Goal: Task Accomplishment & Management: Manage account settings

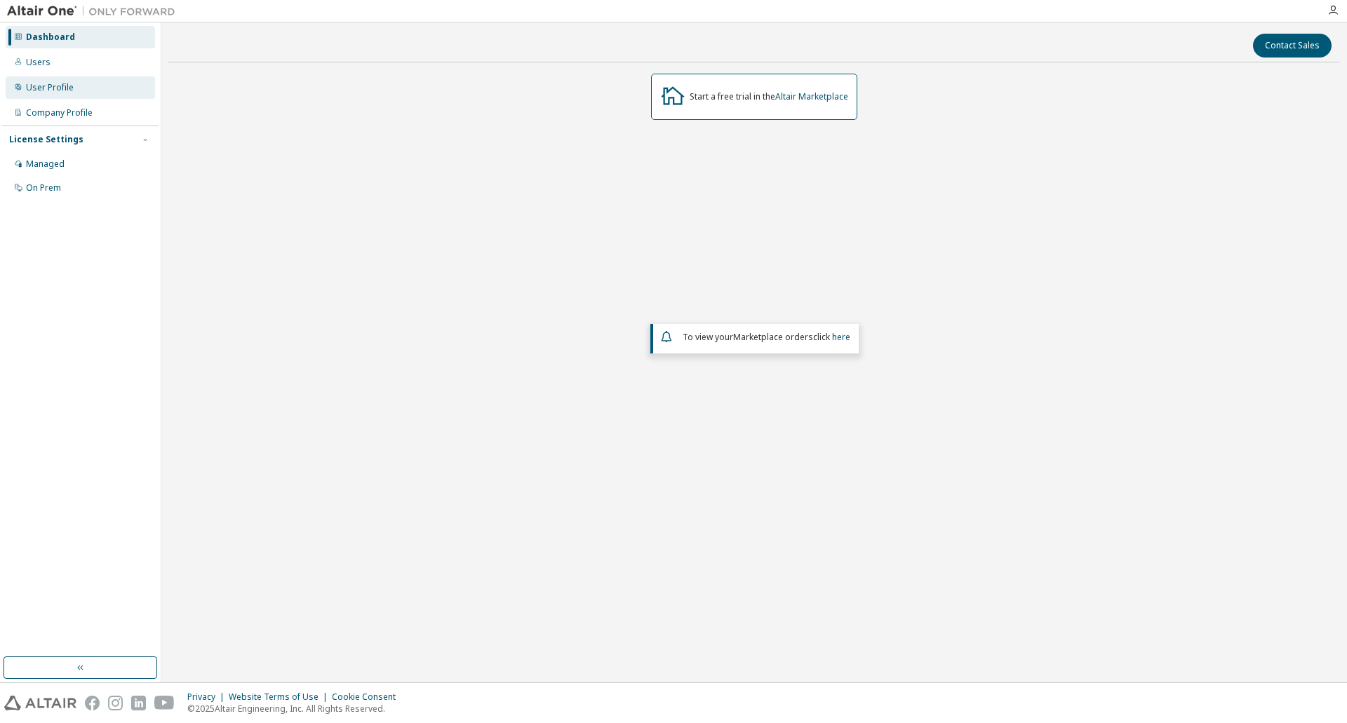
click at [84, 86] on div "User Profile" at bounding box center [80, 87] width 149 height 22
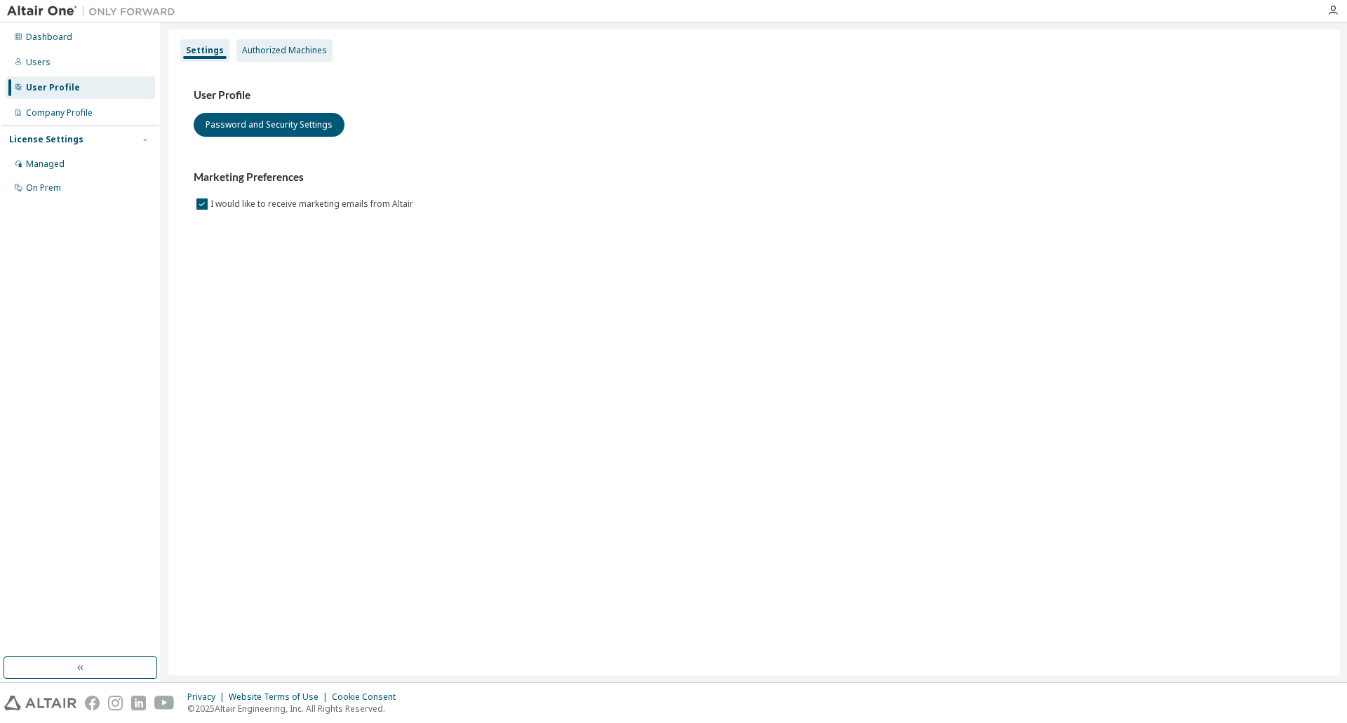
click at [296, 46] on div "Authorized Machines" at bounding box center [284, 50] width 85 height 11
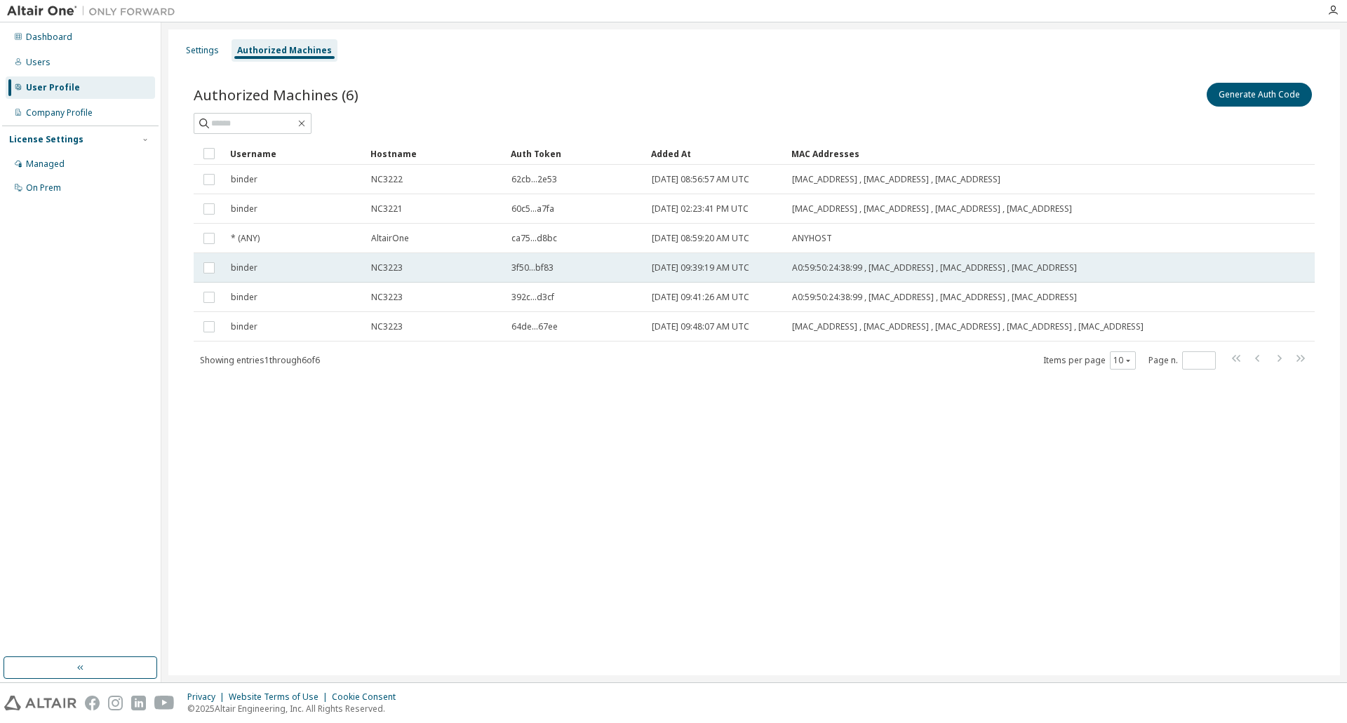
click at [423, 275] on td "NC3223" at bounding box center [435, 267] width 140 height 29
click at [1274, 95] on button "Delete Auth Token" at bounding box center [1263, 95] width 97 height 24
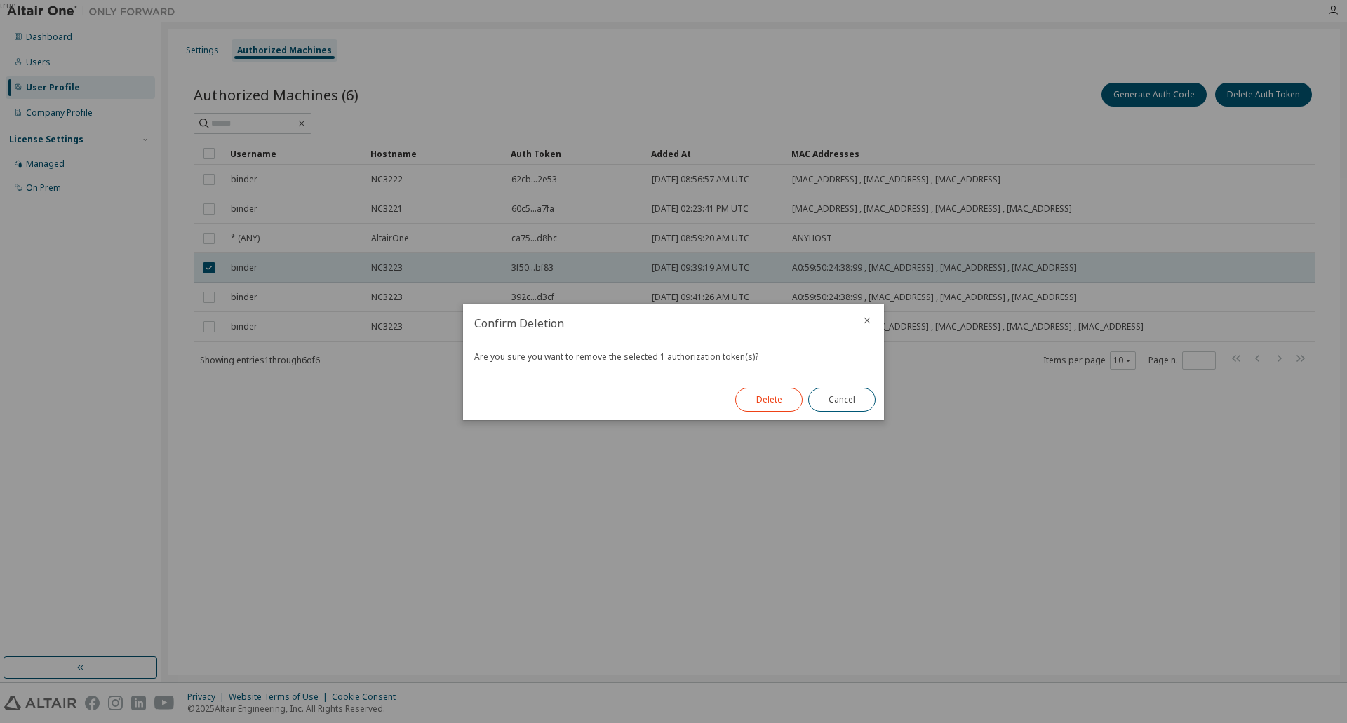
click at [774, 394] on button "Delete" at bounding box center [768, 400] width 67 height 24
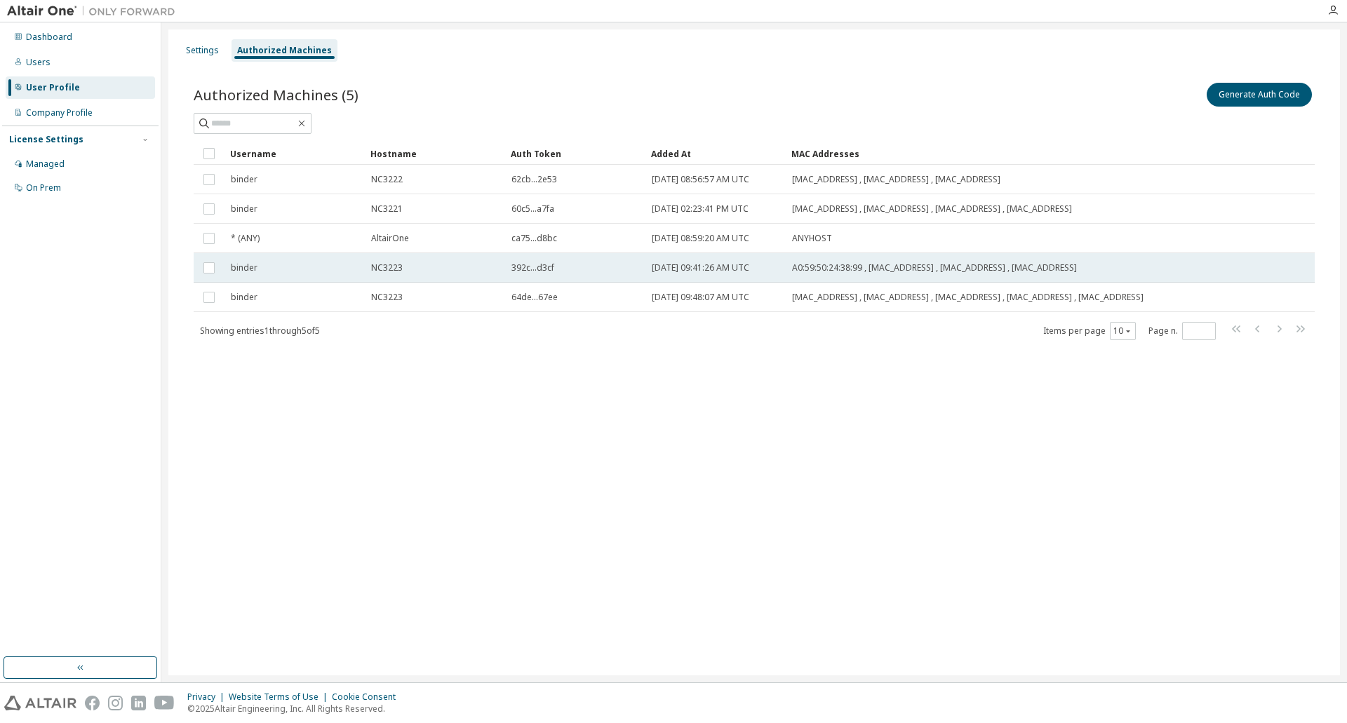
click at [339, 276] on td "binder" at bounding box center [295, 267] width 140 height 29
click at [1282, 91] on button "Delete Auth Token" at bounding box center [1263, 95] width 97 height 24
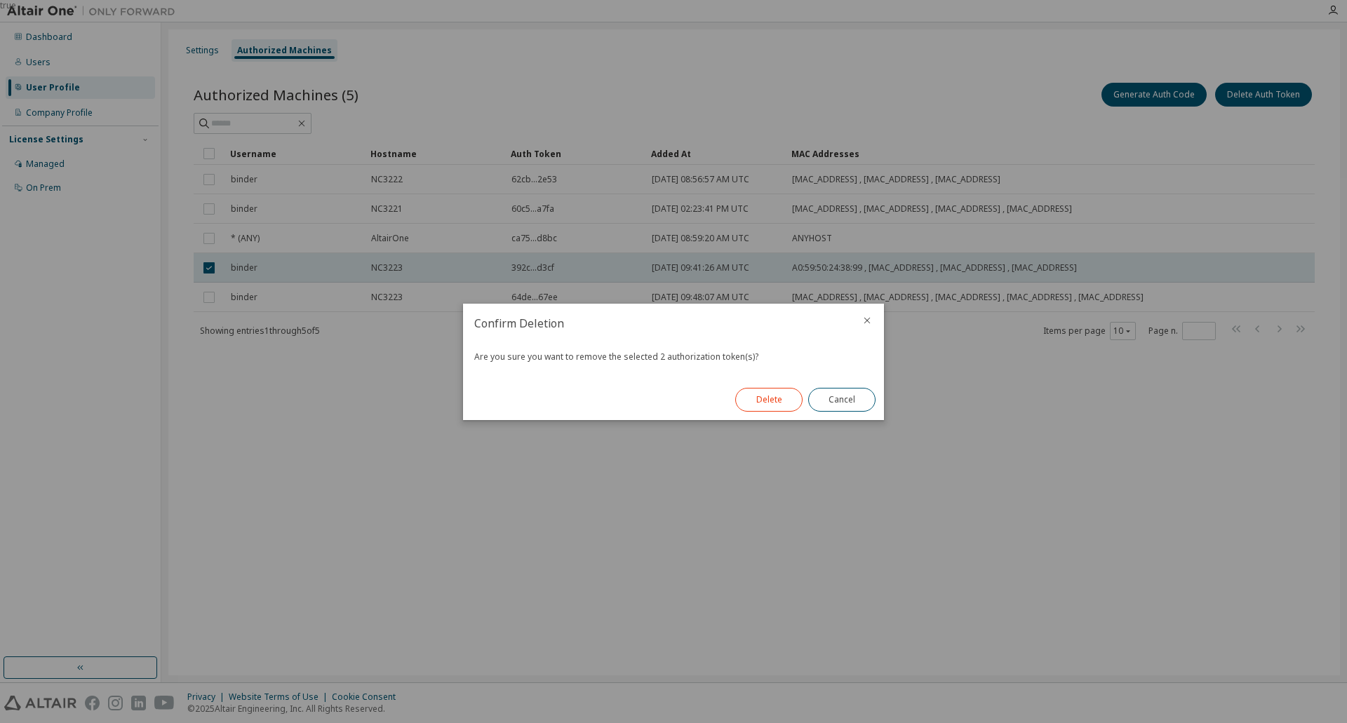
click at [749, 403] on button "Delete" at bounding box center [768, 400] width 67 height 24
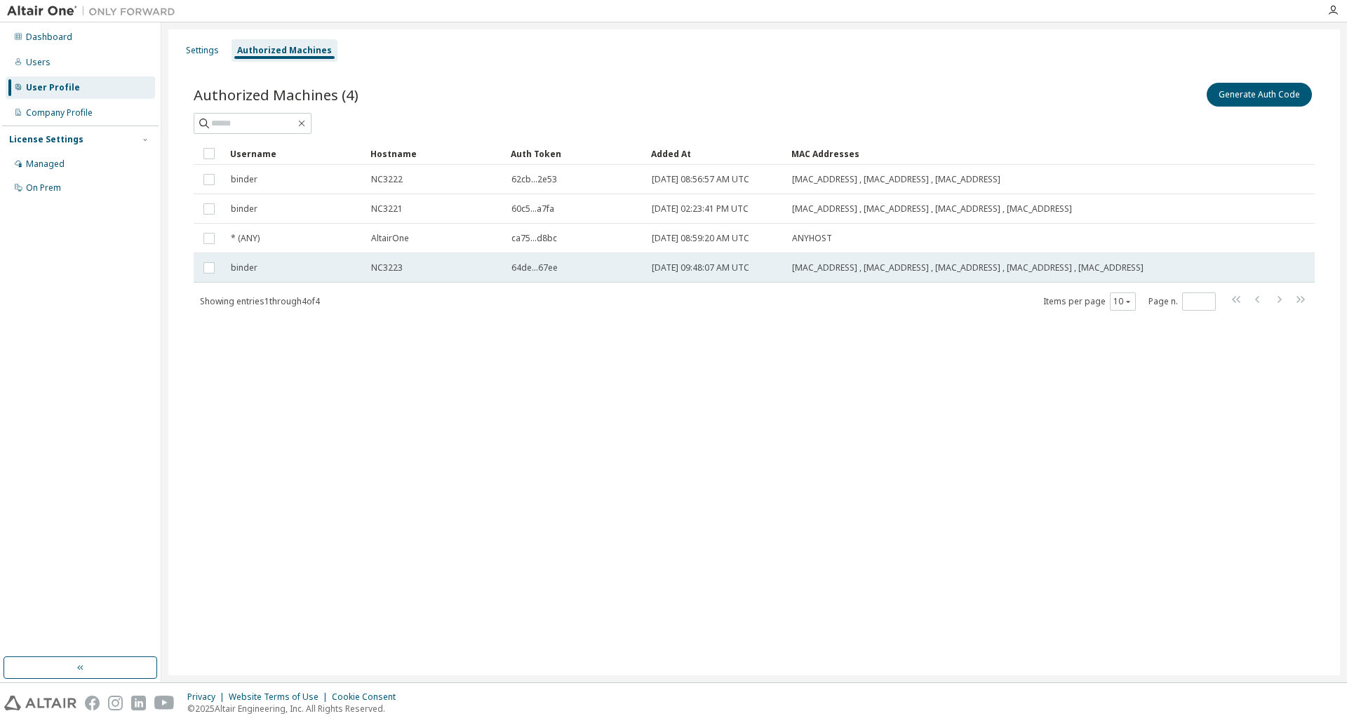
click at [716, 279] on td "2025-10-02 09:48:07 AM UTC" at bounding box center [715, 267] width 140 height 29
click at [704, 283] on td "2025-10-02 09:48:07 AM UTC" at bounding box center [715, 267] width 140 height 29
click at [702, 283] on td "2025-10-02 09:48:07 AM UTC" at bounding box center [715, 267] width 140 height 29
click at [1242, 99] on button "Delete Auth Token" at bounding box center [1263, 95] width 97 height 24
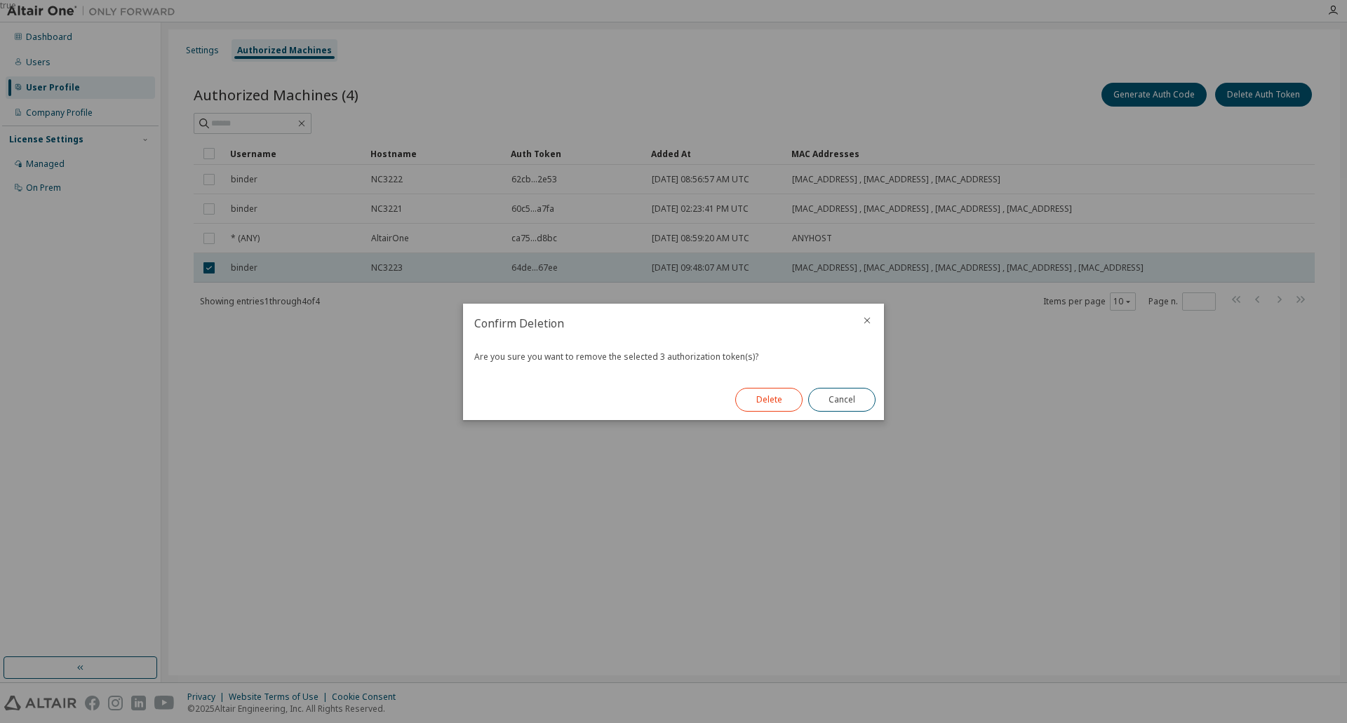
click at [774, 389] on button "Delete" at bounding box center [768, 400] width 67 height 24
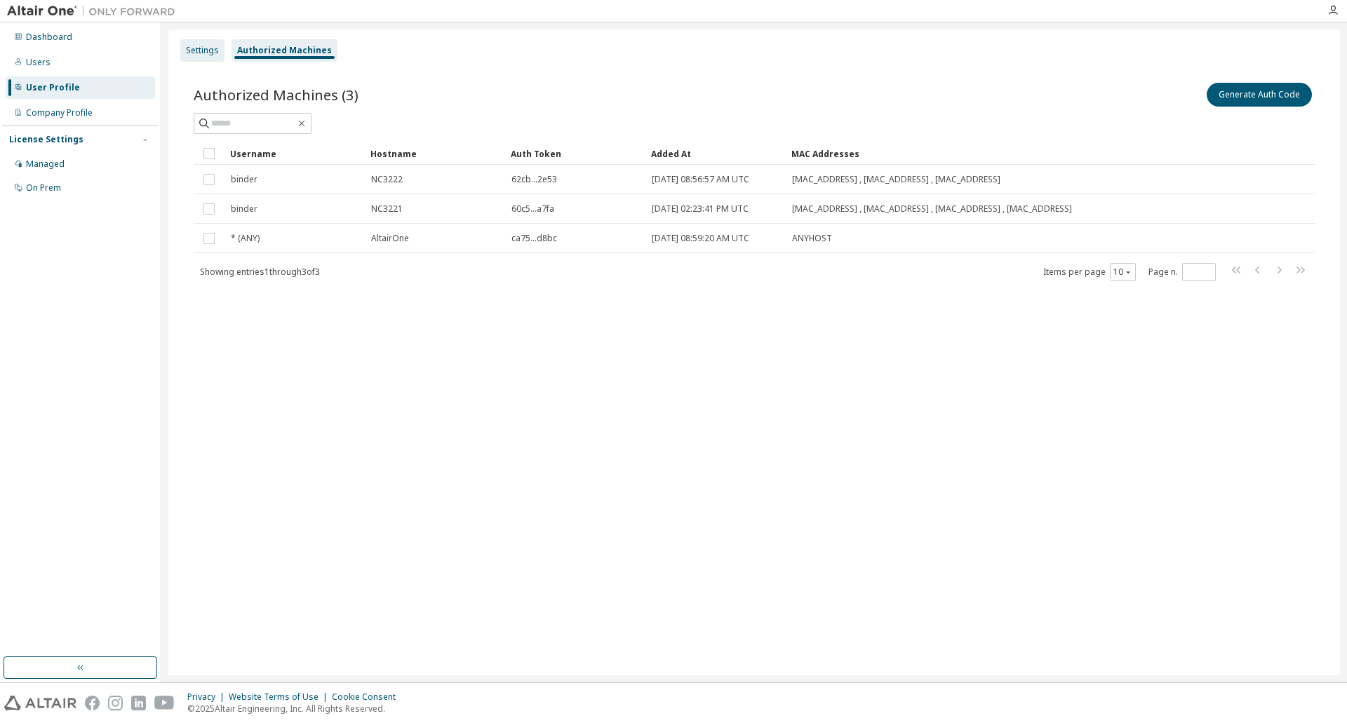
click at [206, 53] on div "Settings" at bounding box center [202, 50] width 33 height 11
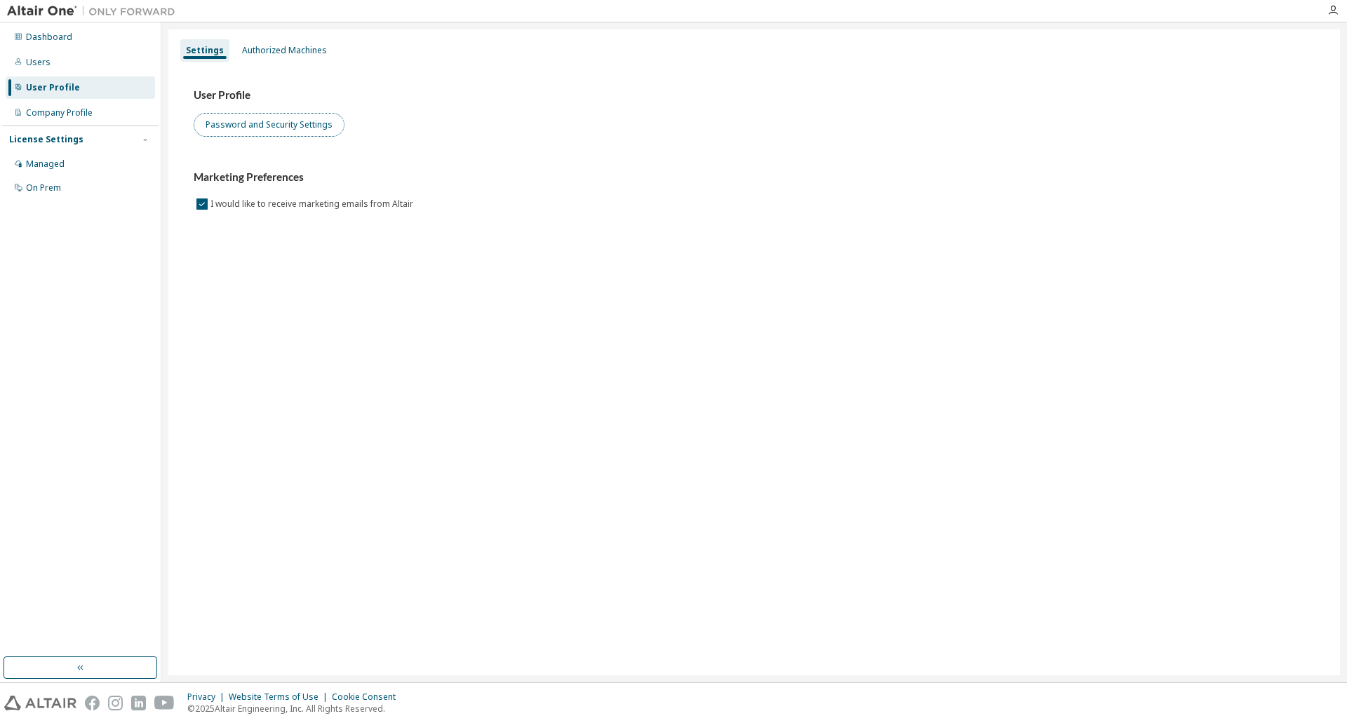
click at [251, 123] on button "Password and Security Settings" at bounding box center [269, 125] width 151 height 24
click at [269, 48] on div "Authorized Machines" at bounding box center [284, 50] width 85 height 11
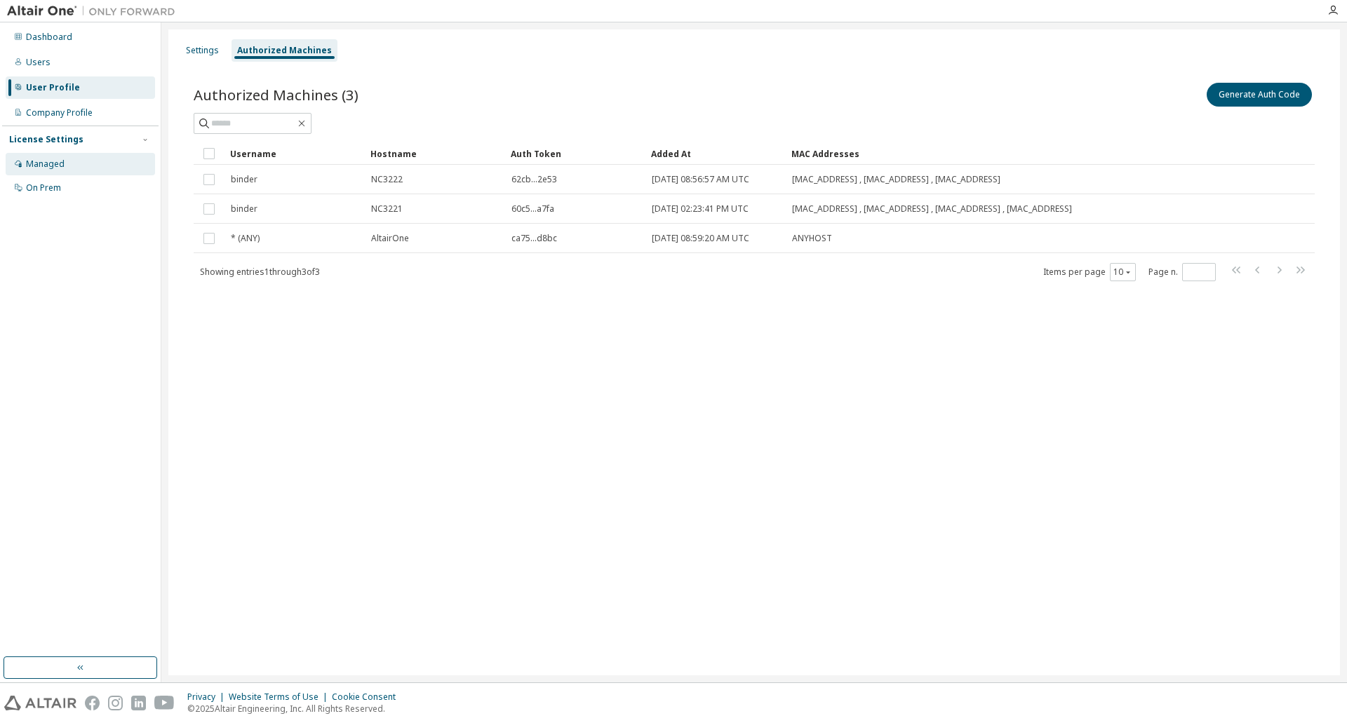
click at [47, 163] on div "Managed" at bounding box center [45, 164] width 39 height 11
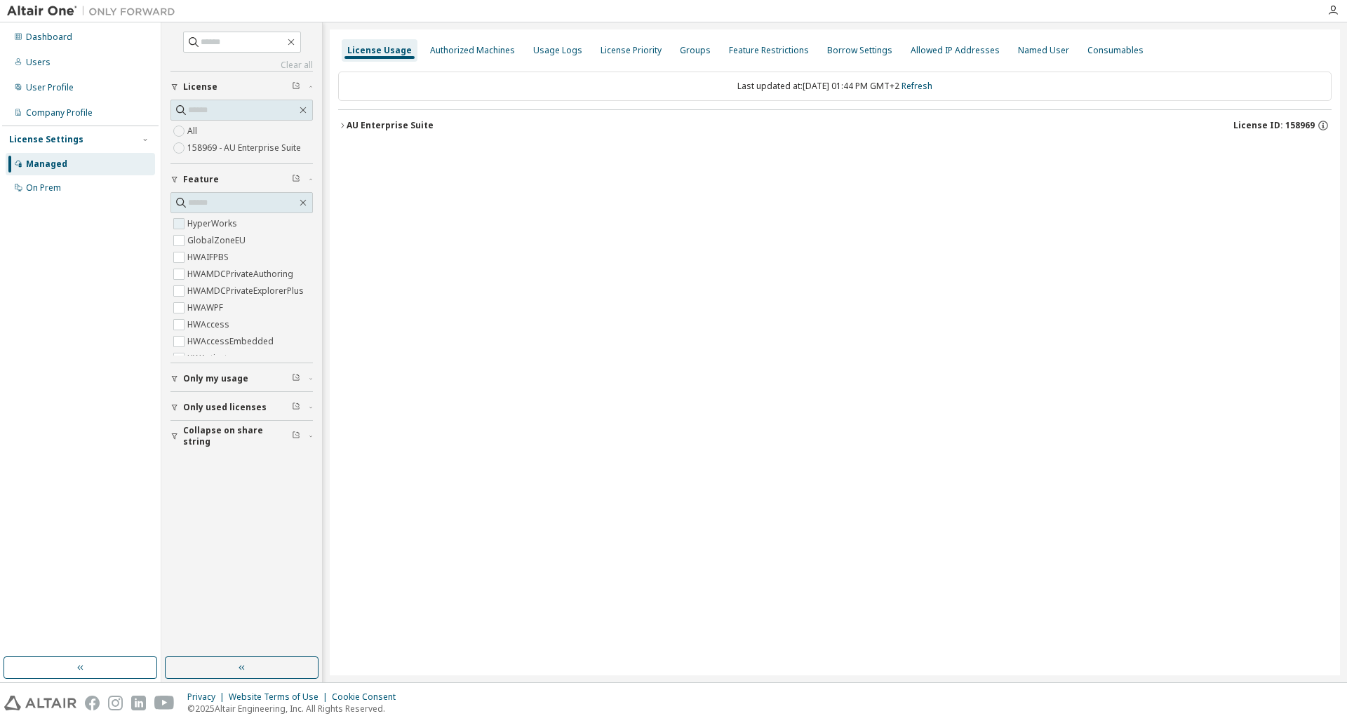
click at [232, 222] on label "HyperWorks" at bounding box center [213, 223] width 53 height 17
click at [347, 120] on div "AU Enterprise Suite" at bounding box center [390, 125] width 87 height 11
click at [1097, 53] on div "Consumables" at bounding box center [1115, 50] width 56 height 11
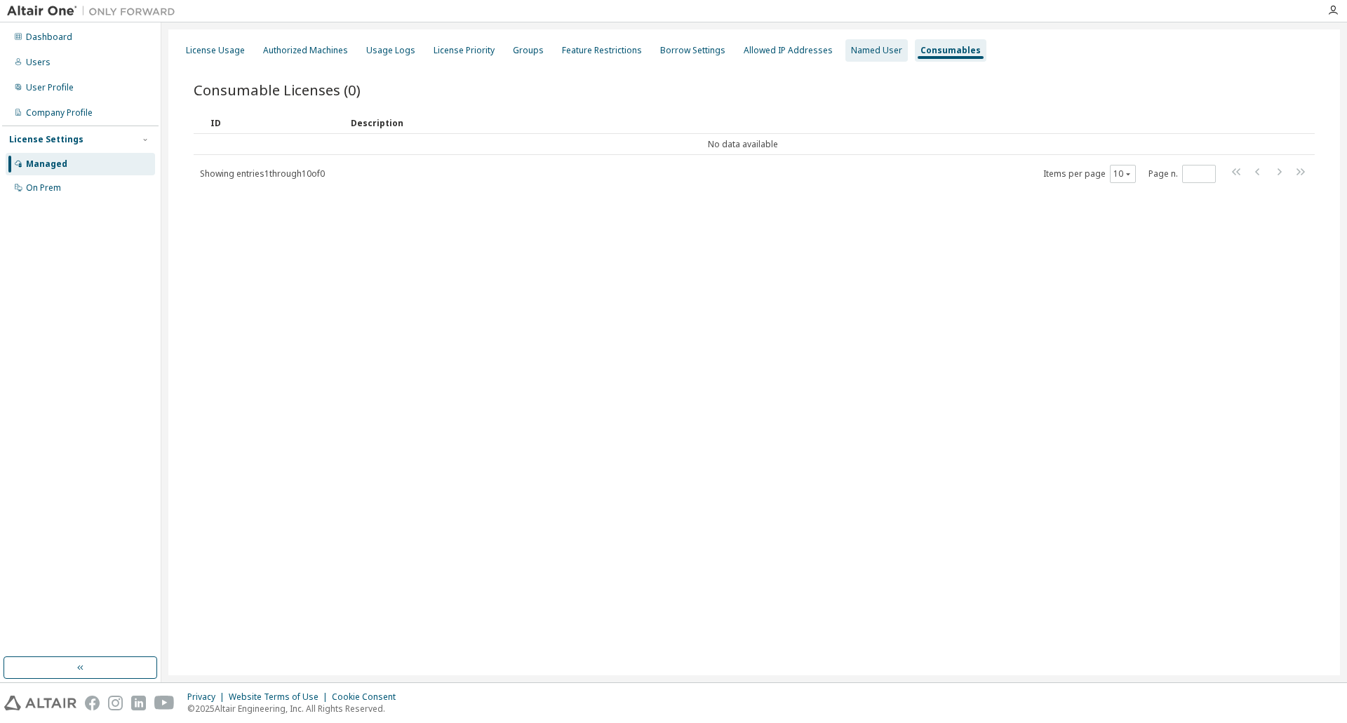
click at [864, 50] on div "Named User" at bounding box center [876, 50] width 51 height 11
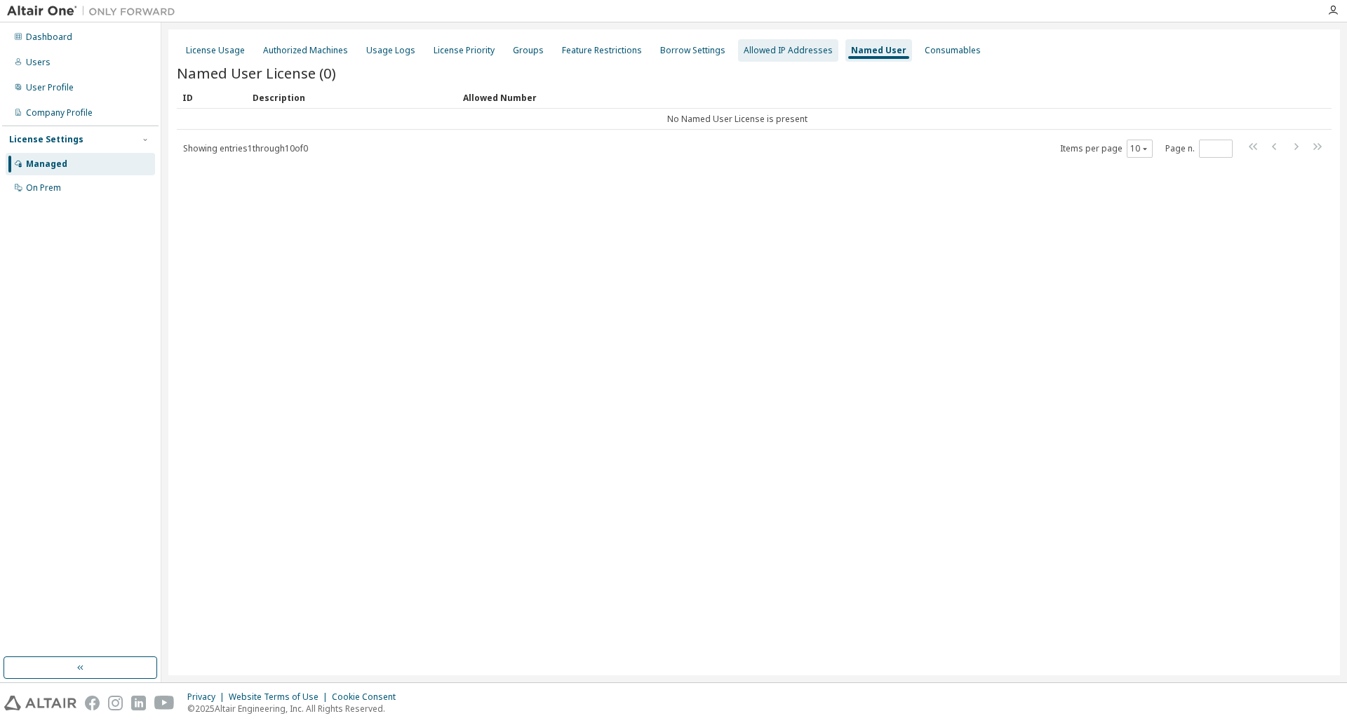
click at [744, 53] on div "Allowed IP Addresses" at bounding box center [788, 50] width 89 height 11
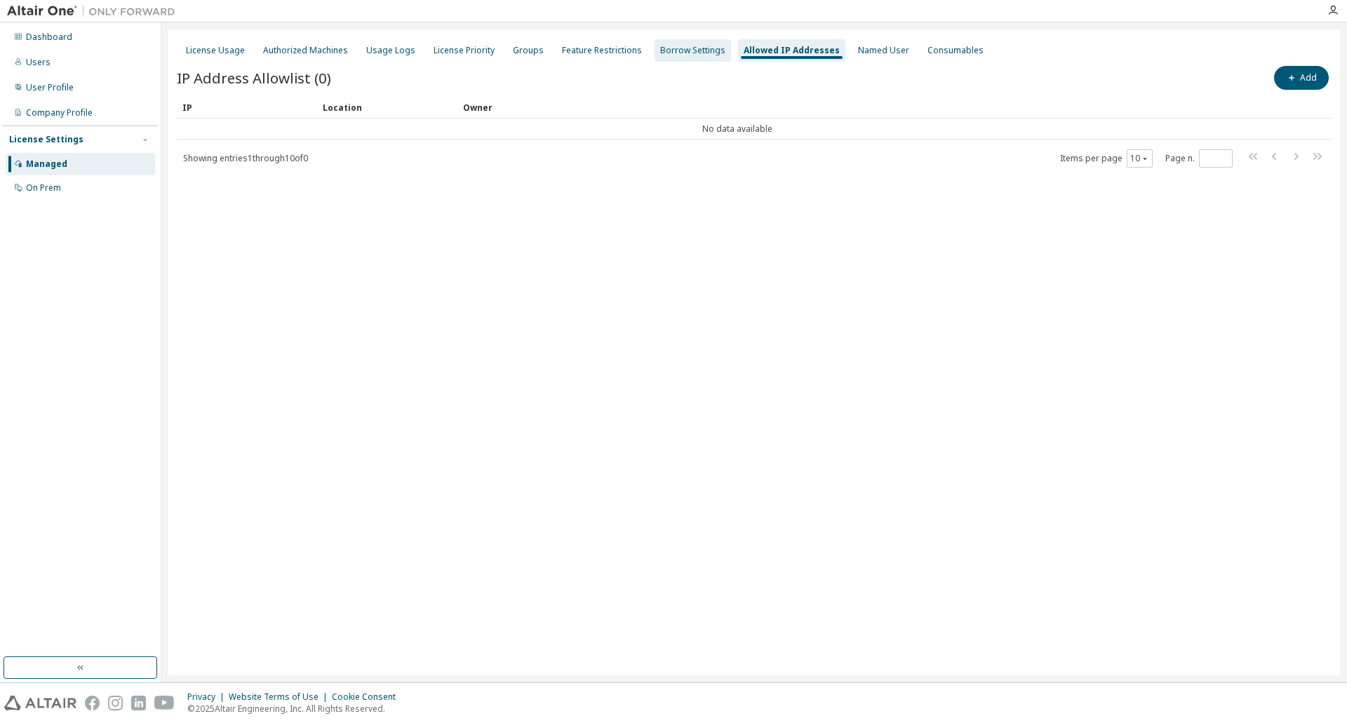
click at [681, 46] on div "Borrow Settings" at bounding box center [692, 50] width 65 height 11
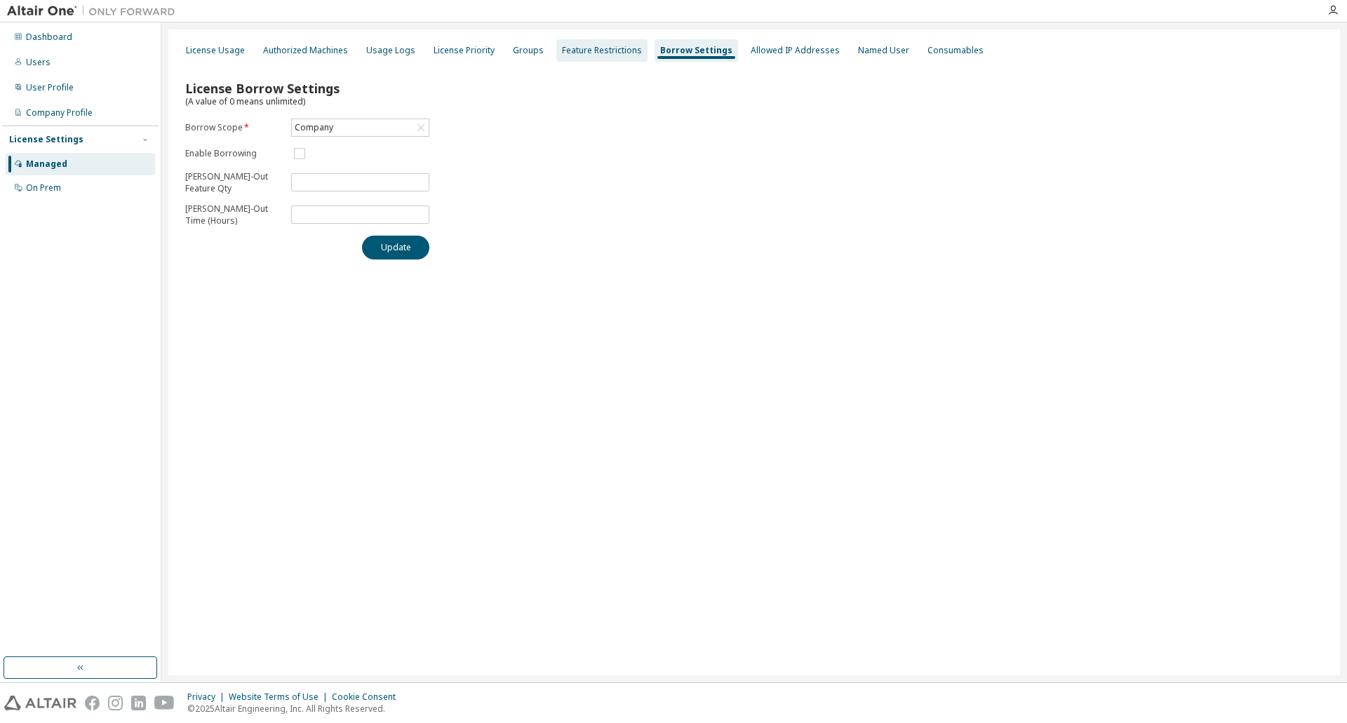
click at [606, 52] on div "Feature Restrictions" at bounding box center [602, 50] width 80 height 11
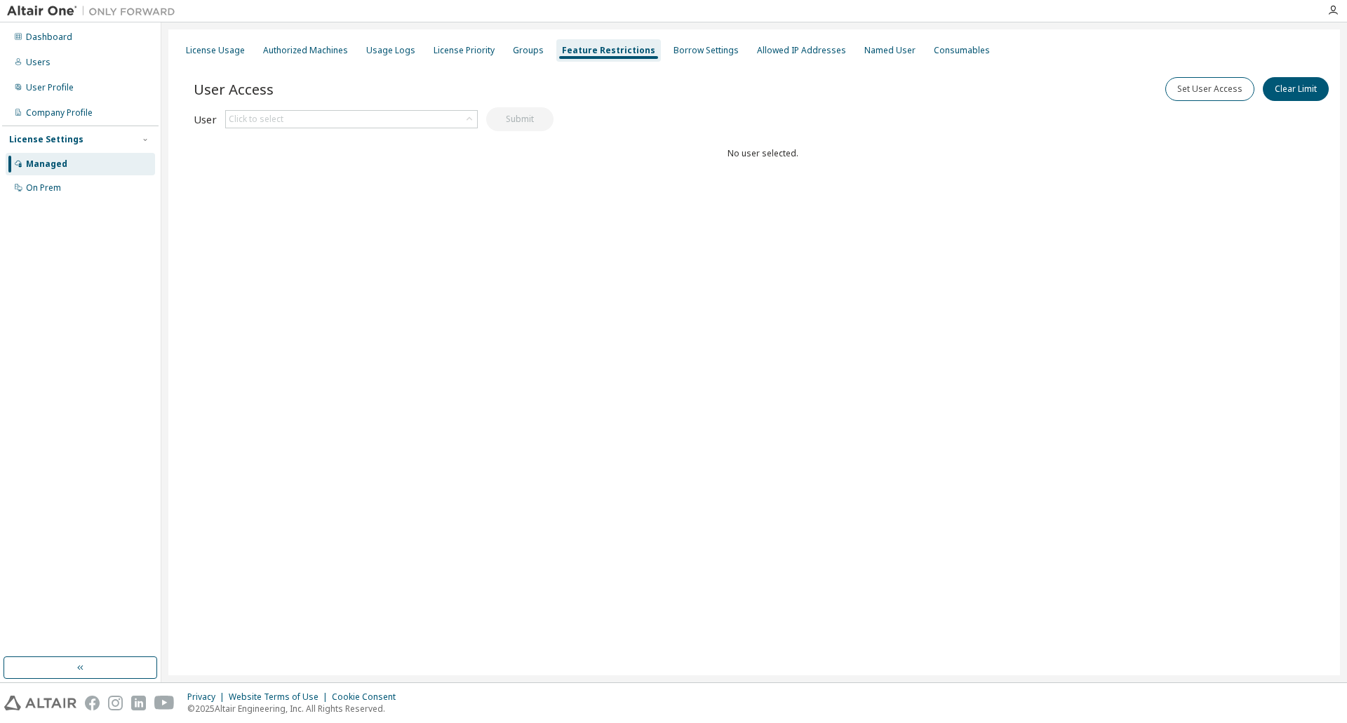
click at [494, 50] on div "License Usage Authorized Machines Usage Logs License Priority Groups Feature Re…" at bounding box center [754, 50] width 1155 height 25
click at [516, 57] on div "Groups" at bounding box center [528, 50] width 42 height 22
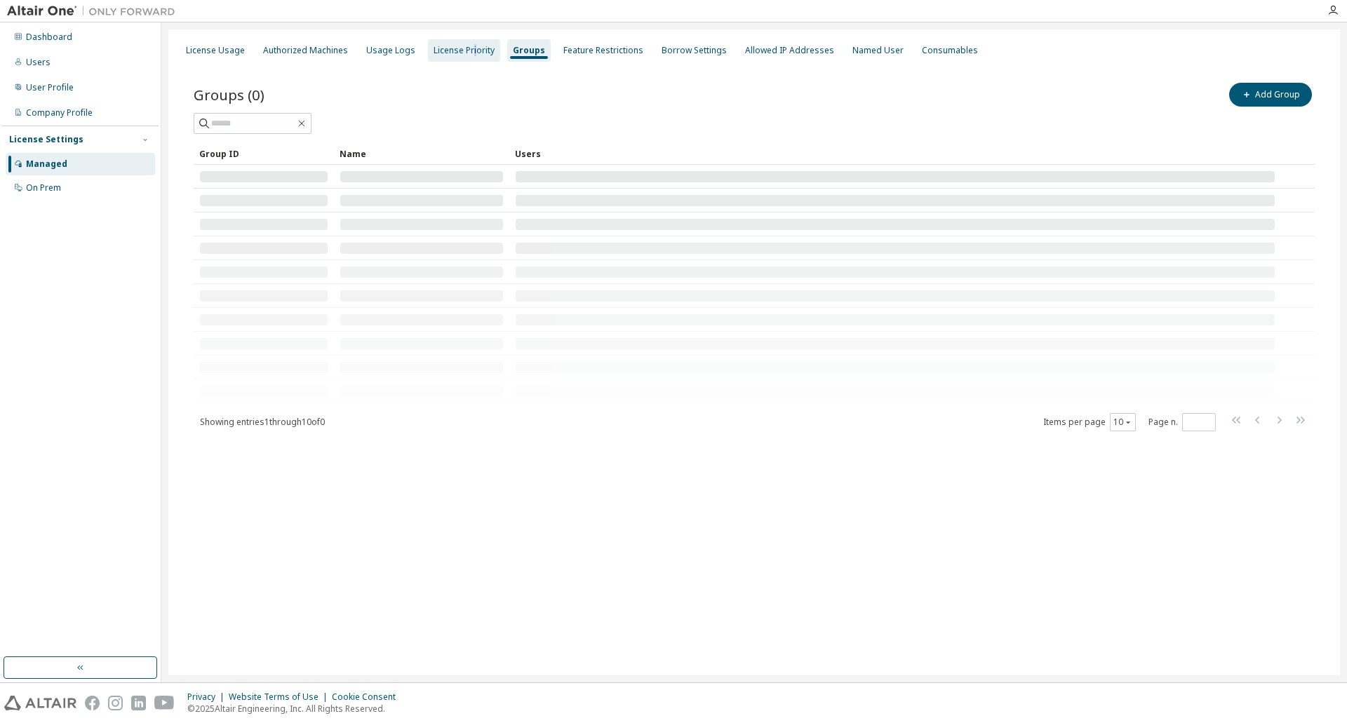
click at [467, 60] on div "License Priority" at bounding box center [464, 50] width 72 height 22
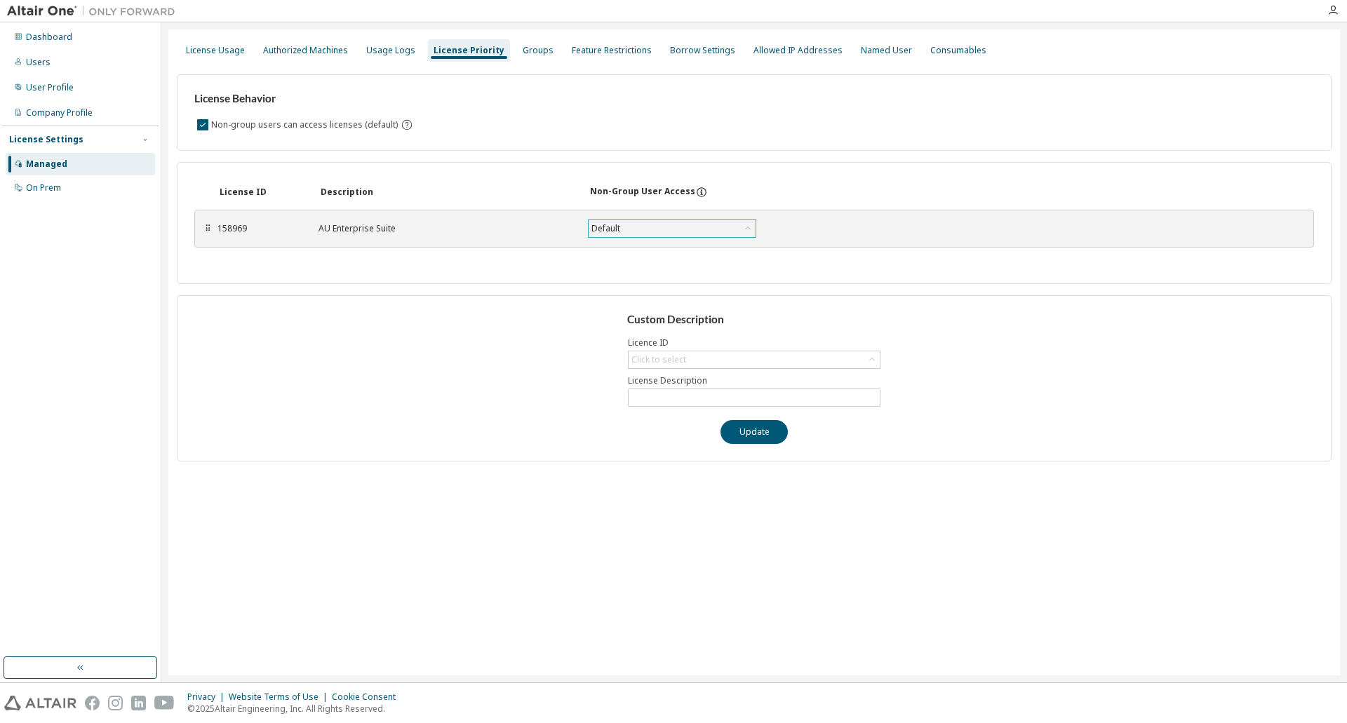
click at [633, 230] on div "Default" at bounding box center [672, 228] width 167 height 17
click at [615, 267] on li "True" at bounding box center [671, 265] width 164 height 18
click at [689, 234] on div "True" at bounding box center [672, 228] width 167 height 17
click at [616, 251] on li "Default" at bounding box center [671, 247] width 164 height 18
click at [389, 51] on div "Usage Logs" at bounding box center [390, 50] width 49 height 11
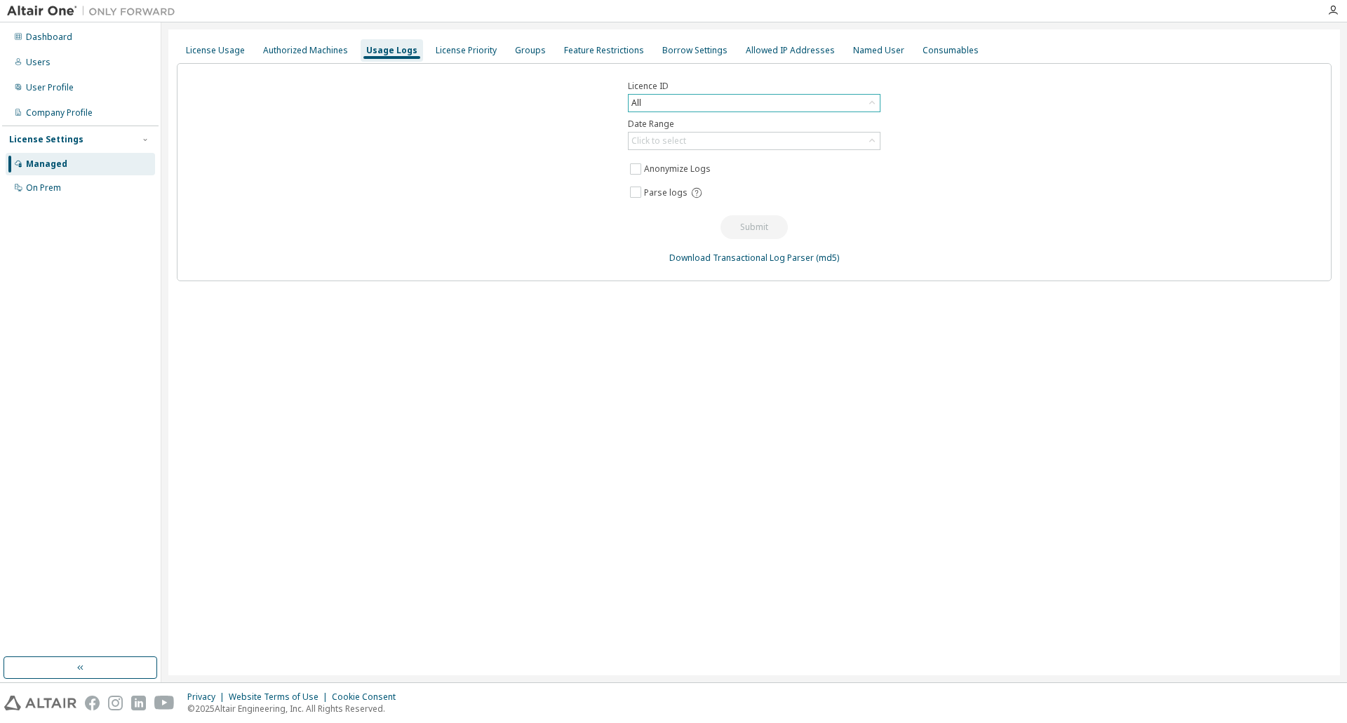
click at [873, 103] on icon at bounding box center [872, 103] width 6 height 4
click at [809, 157] on li "52468 - AU Enterprise Suite (Expired)" at bounding box center [753, 161] width 248 height 18
click at [664, 136] on div "Click to select" at bounding box center [658, 140] width 55 height 11
click at [686, 175] on li "Last 30 days" at bounding box center [753, 180] width 248 height 18
click at [739, 226] on button "Submit" at bounding box center [754, 227] width 67 height 24
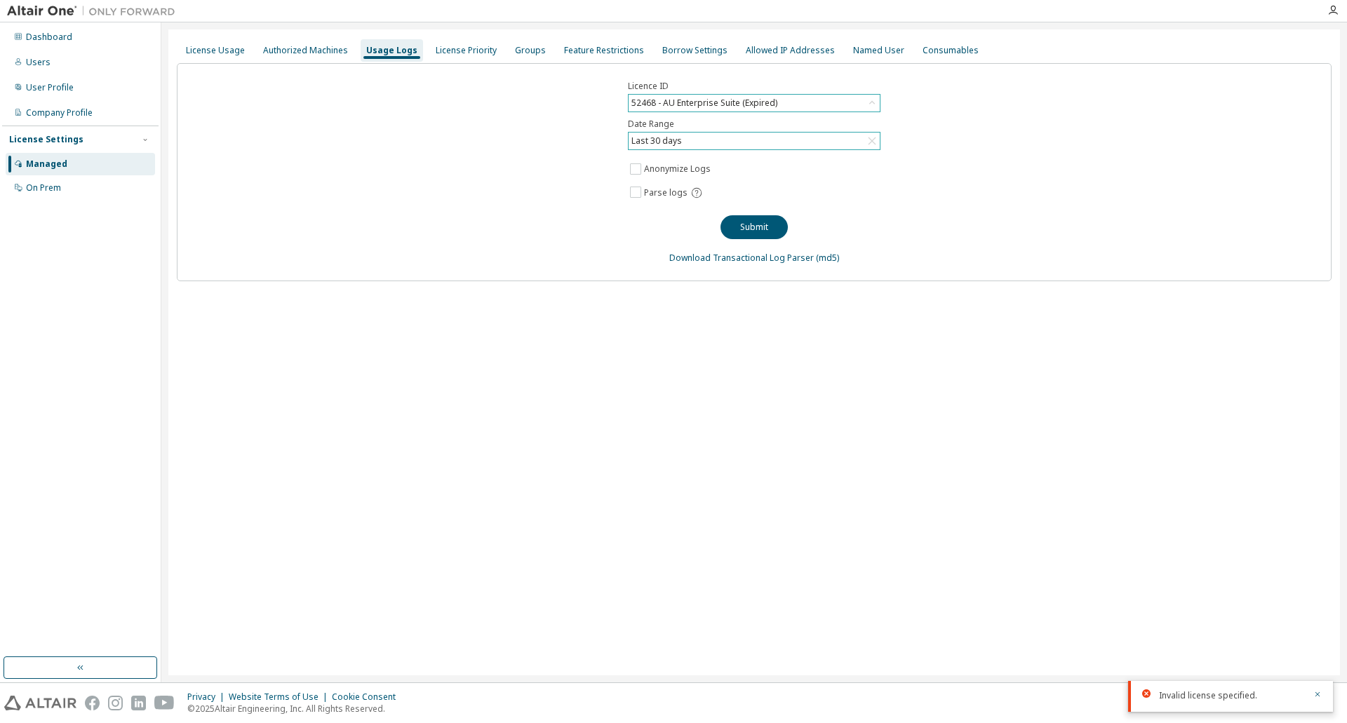
click at [701, 105] on div "52468 - AU Enterprise Suite (Expired)" at bounding box center [704, 102] width 150 height 15
click at [662, 179] on li "94848 - AU Enterprise Suite (Expired)" at bounding box center [753, 179] width 248 height 18
click at [748, 223] on button "Submit" at bounding box center [754, 227] width 67 height 24
click at [647, 173] on label "Anonymize Logs" at bounding box center [678, 169] width 69 height 17
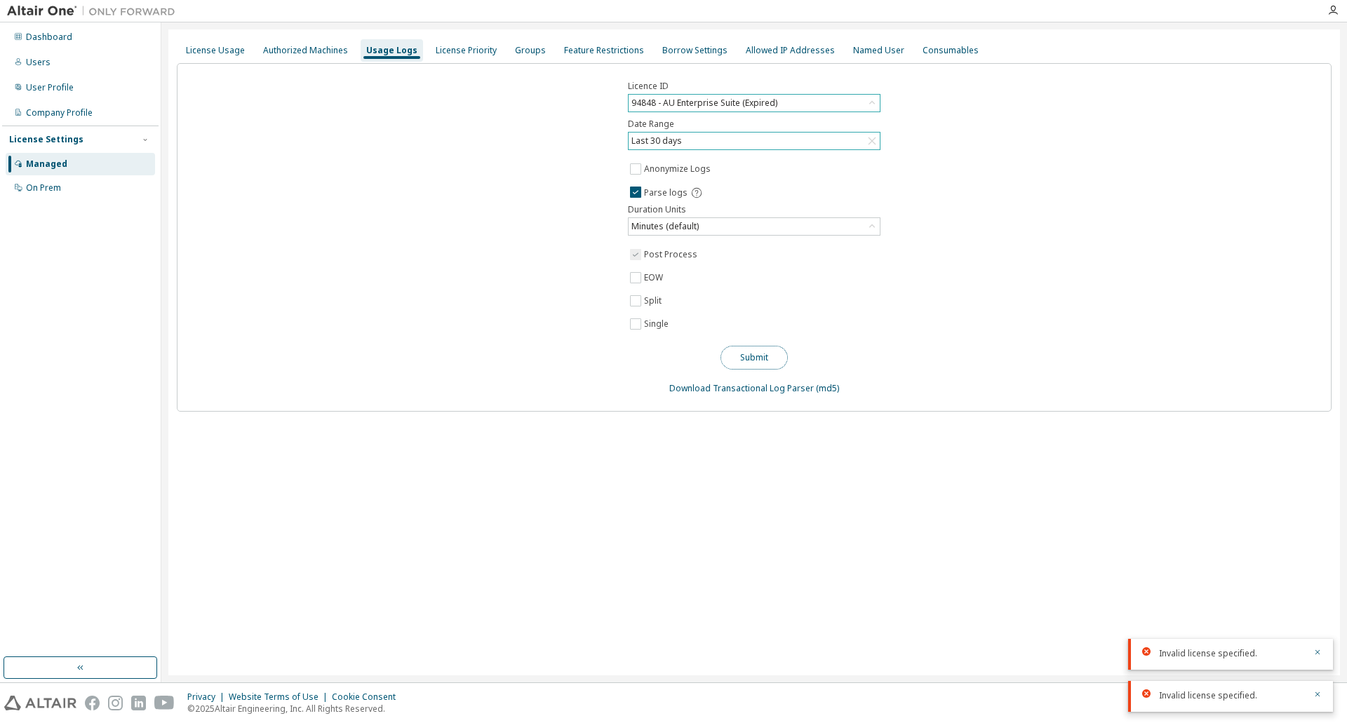
click at [755, 354] on button "Submit" at bounding box center [754, 358] width 67 height 24
click at [748, 357] on button "Submit" at bounding box center [754, 358] width 67 height 24
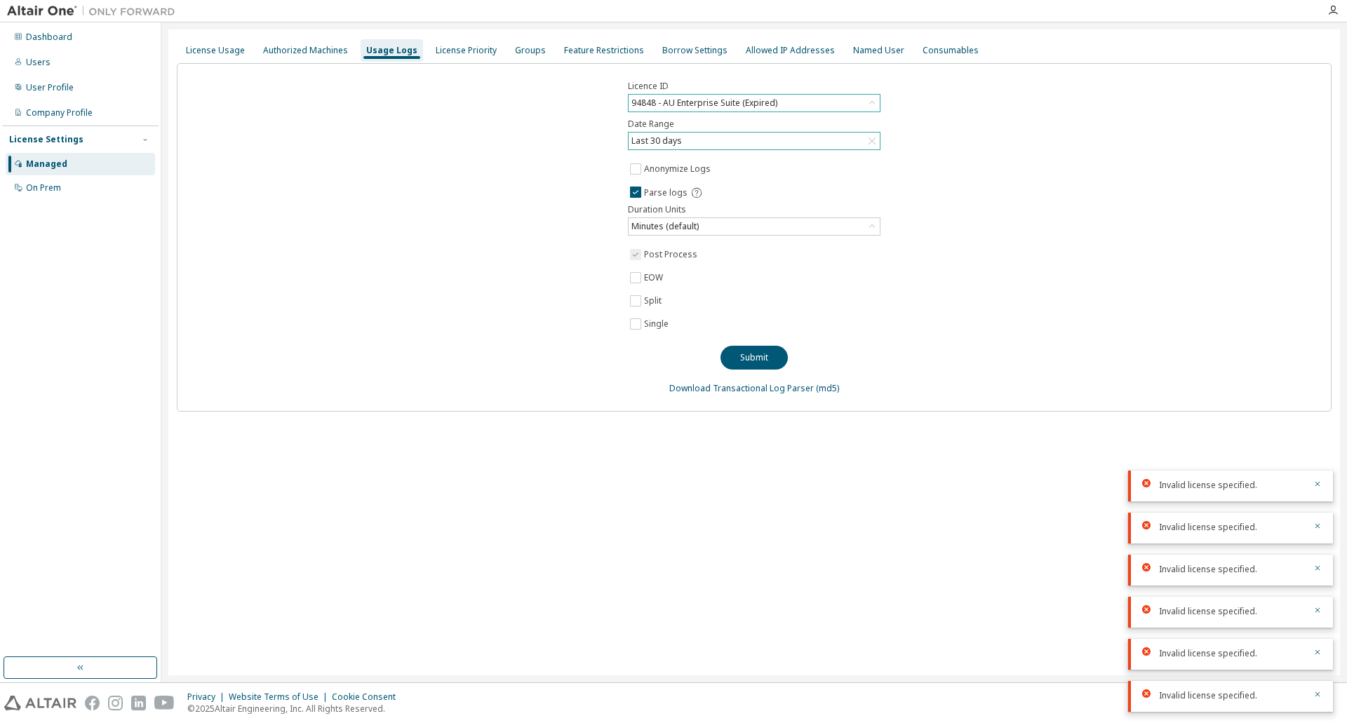
click at [672, 139] on div "Last 30 days" at bounding box center [656, 140] width 55 height 15
click at [704, 102] on div "94848 - AU Enterprise Suite (Expired)" at bounding box center [704, 102] width 150 height 15
click at [641, 139] on li "All" at bounding box center [753, 142] width 248 height 18
click at [748, 354] on button "Submit" at bounding box center [754, 358] width 67 height 24
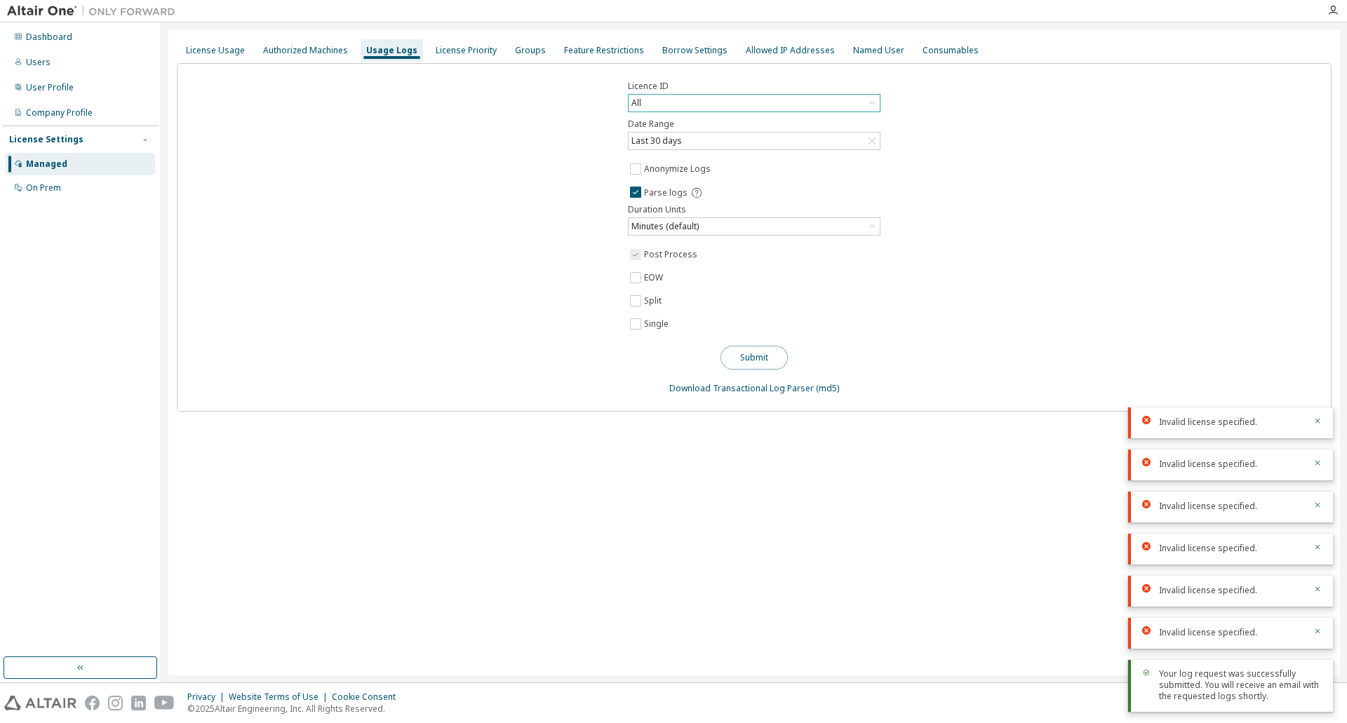
click at [742, 359] on button "Submit" at bounding box center [754, 358] width 67 height 24
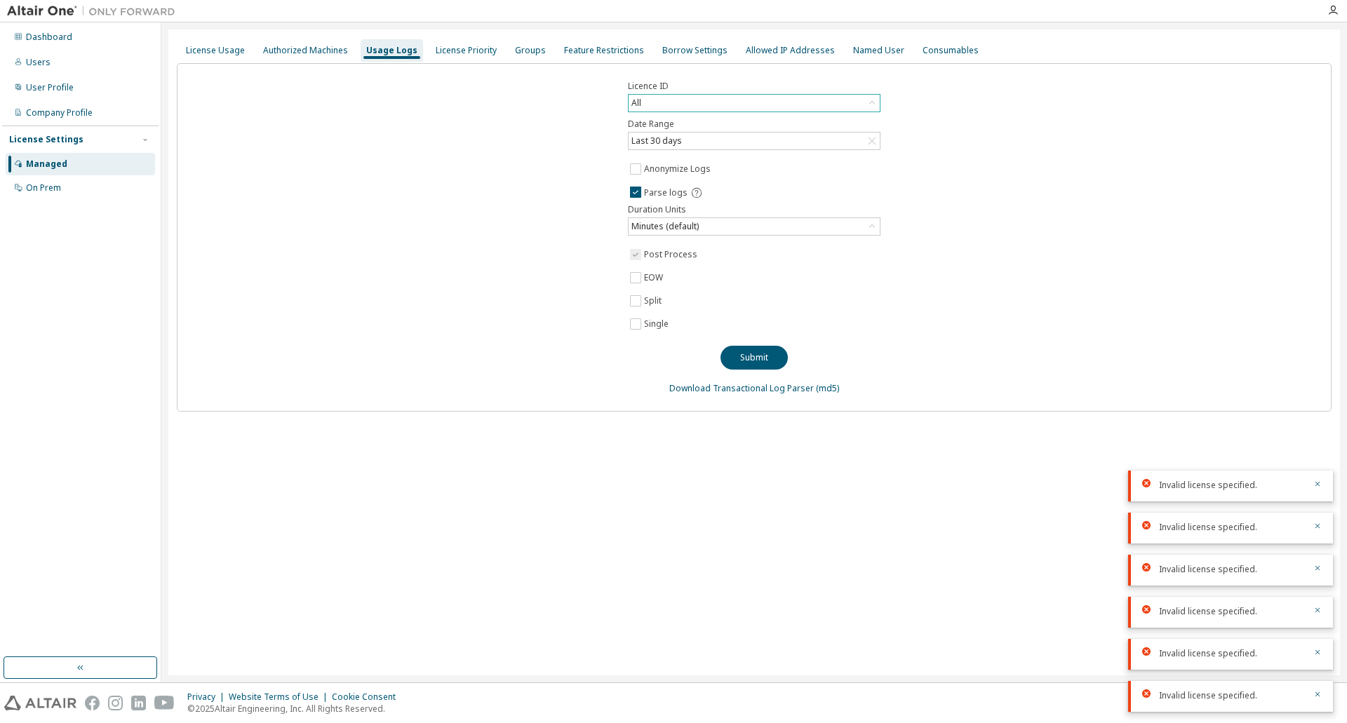
click at [872, 105] on icon at bounding box center [872, 103] width 14 height 14
click at [761, 159] on li "158969 - AU Enterprise Suite" at bounding box center [753, 152] width 248 height 18
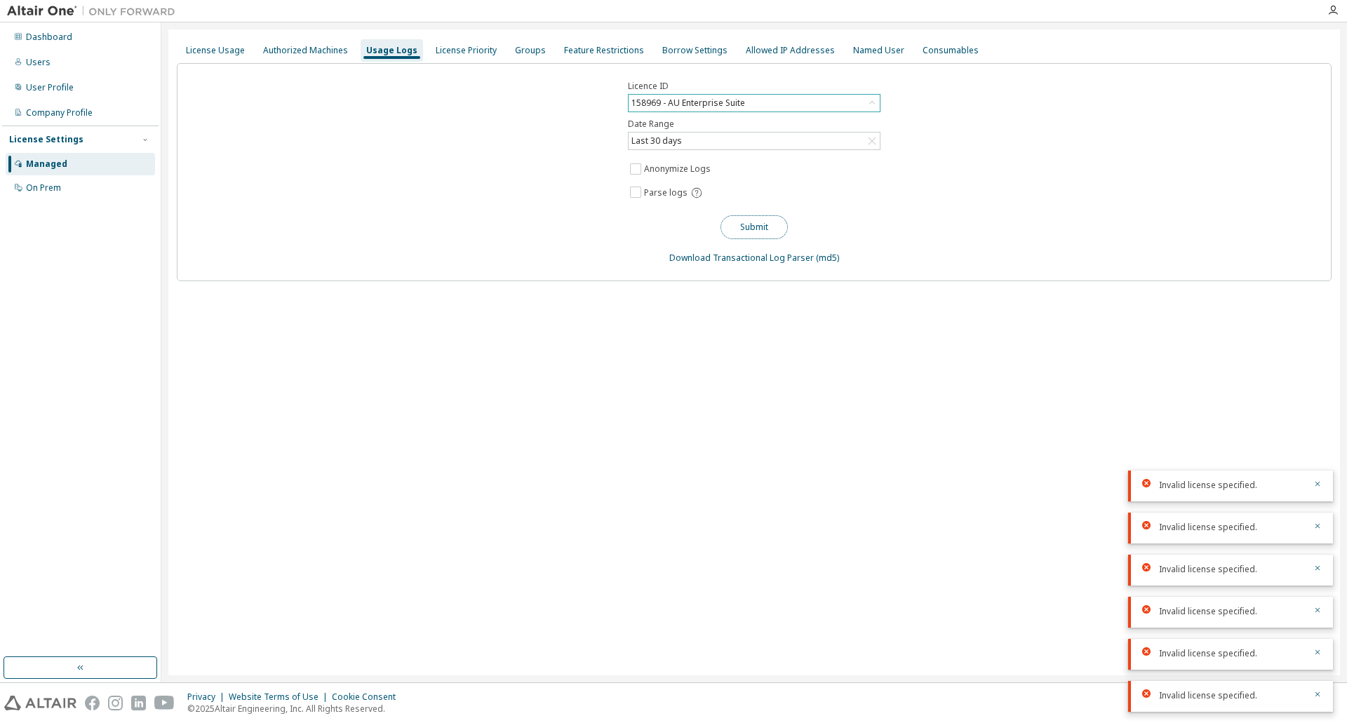
click at [746, 230] on button "Submit" at bounding box center [754, 227] width 67 height 24
click at [1318, 489] on button "button" at bounding box center [1317, 485] width 8 height 13
click at [1323, 523] on div "Invalid license specified." at bounding box center [1230, 528] width 205 height 31
click at [1319, 527] on icon "button" at bounding box center [1317, 526] width 8 height 8
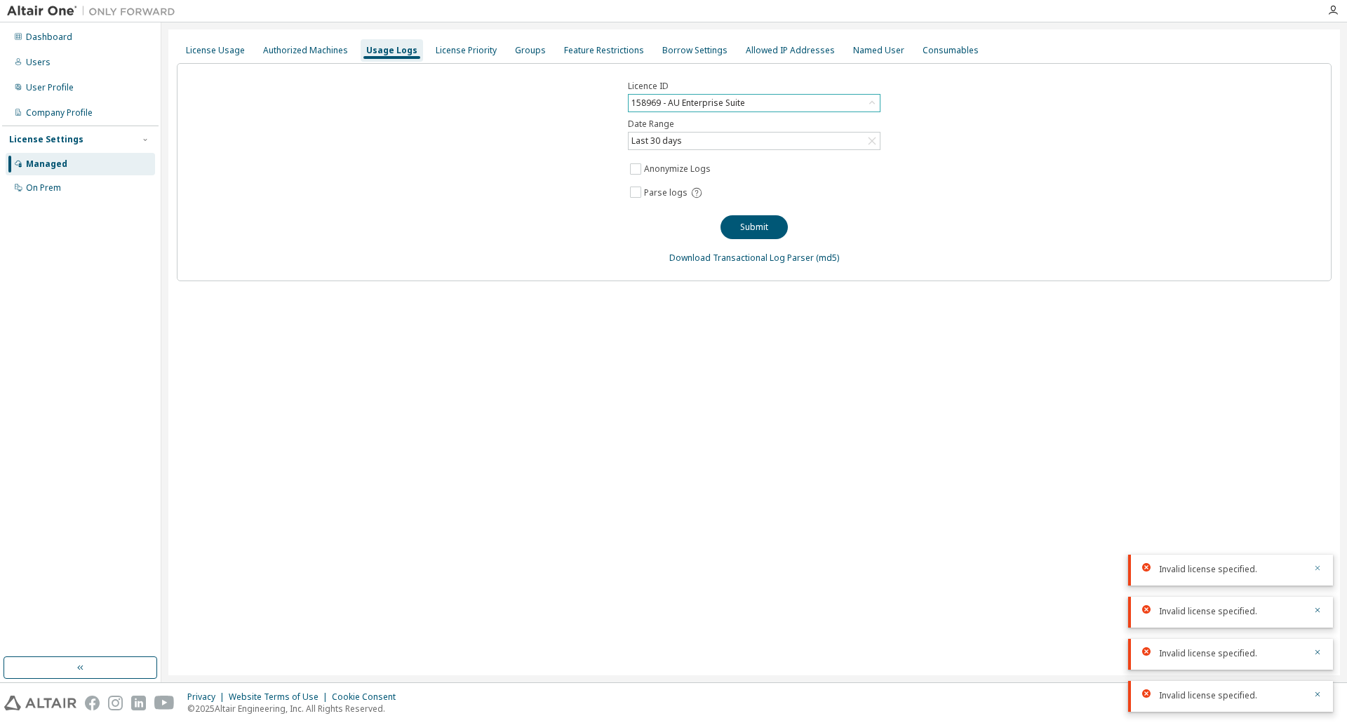
click at [1318, 566] on icon "button" at bounding box center [1317, 568] width 8 height 8
click at [1315, 605] on div "Invalid license specified." at bounding box center [1230, 612] width 205 height 31
click at [1318, 616] on button "button" at bounding box center [1317, 611] width 8 height 13
drag, startPoint x: 1319, startPoint y: 651, endPoint x: 1318, endPoint y: 663, distance: 11.9
click at [1320, 650] on icon "button" at bounding box center [1317, 652] width 5 height 5
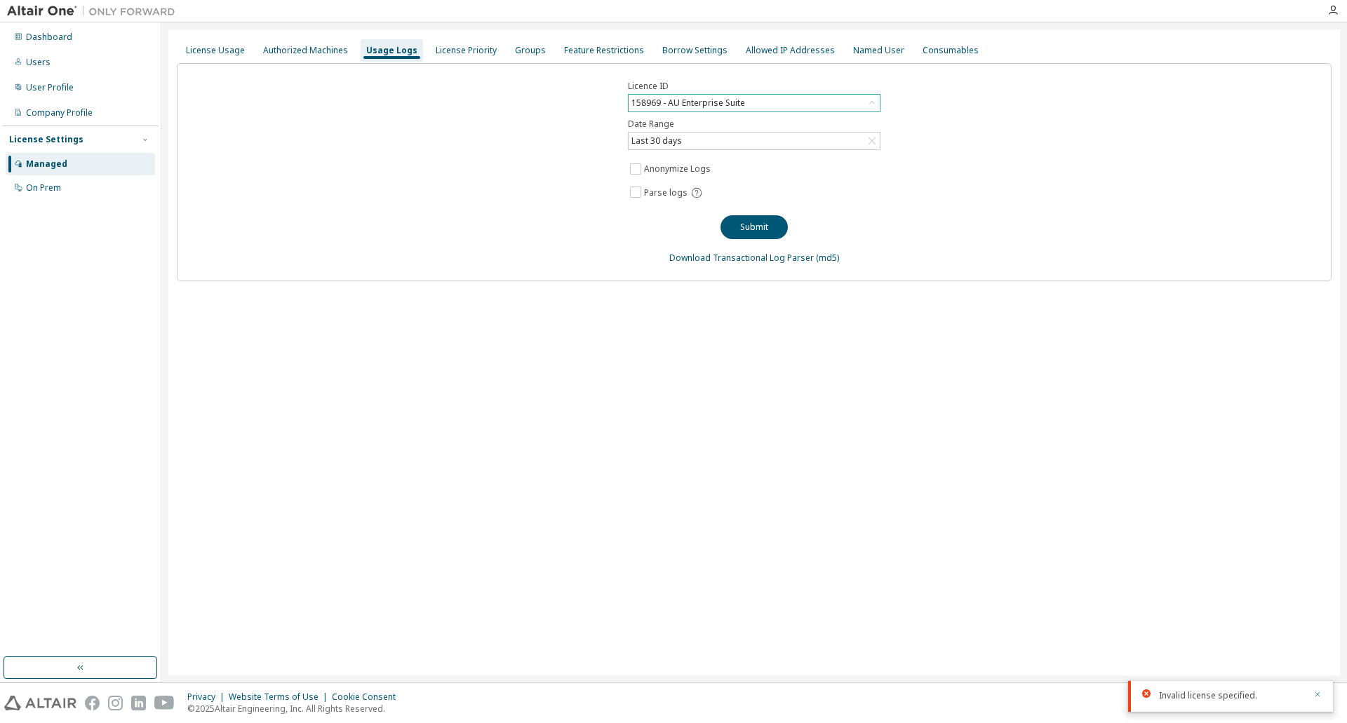
click at [1321, 694] on icon "button" at bounding box center [1317, 694] width 8 height 8
click at [30, 58] on div "Users" at bounding box center [38, 62] width 25 height 11
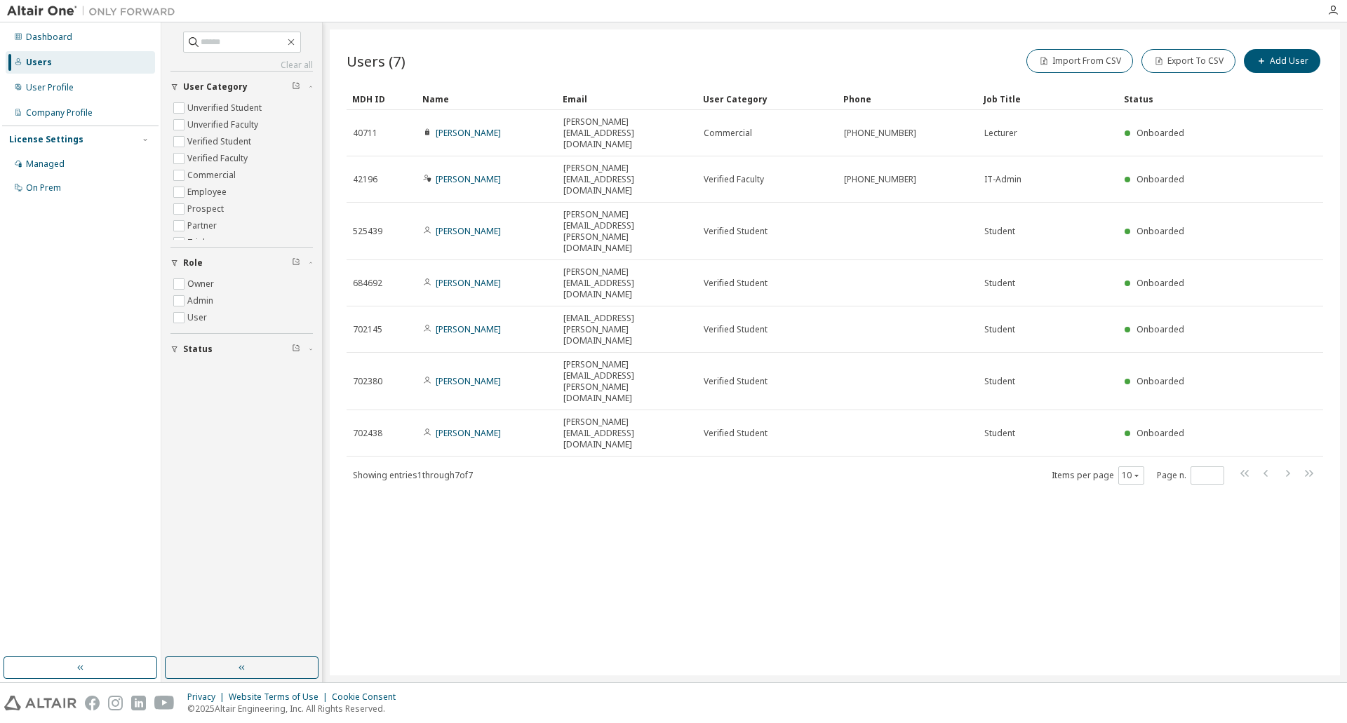
click at [60, 6] on img at bounding box center [94, 11] width 175 height 14
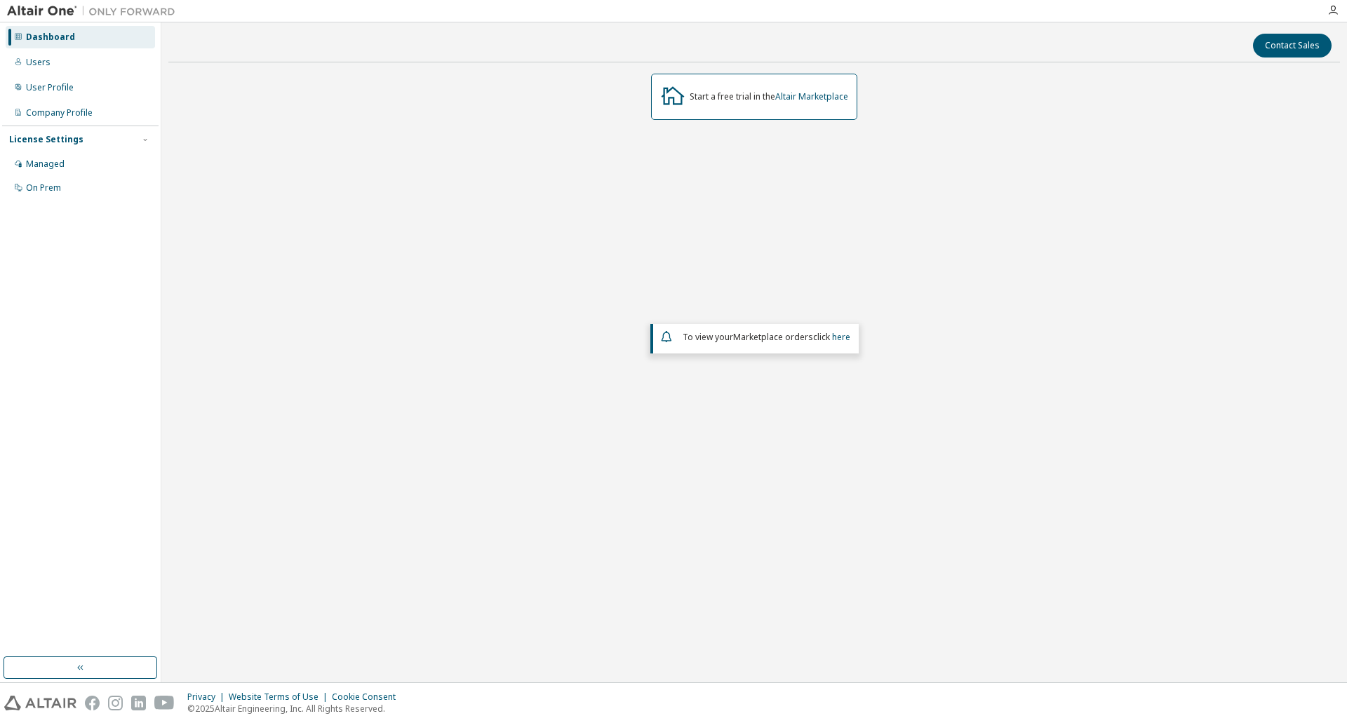
click at [45, 34] on div "Dashboard" at bounding box center [50, 37] width 49 height 11
click at [690, 102] on div "Start a free trial in the Altair Marketplace" at bounding box center [769, 96] width 159 height 11
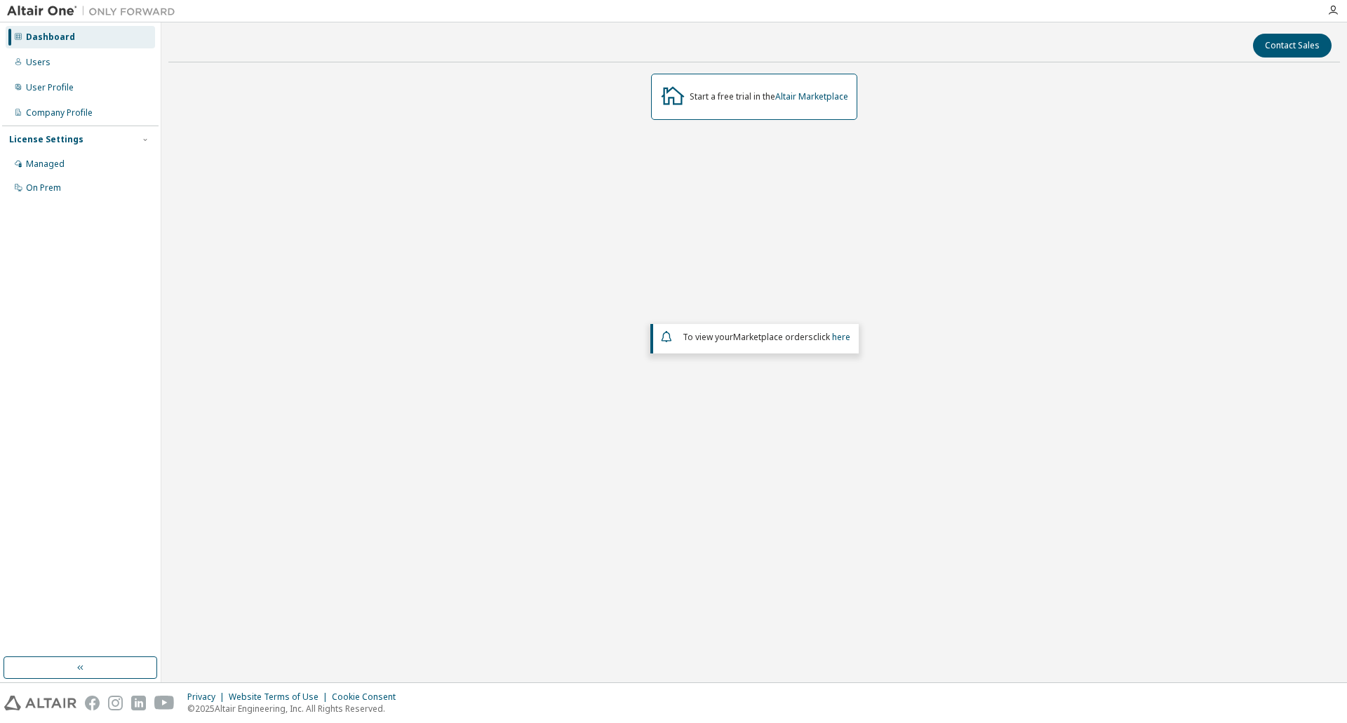
click at [678, 102] on icon at bounding box center [672, 95] width 25 height 25
click at [733, 115] on div "Start a free trial in the Altair Marketplace" at bounding box center [754, 97] width 206 height 46
click at [811, 98] on link "Altair Marketplace" at bounding box center [811, 97] width 73 height 12
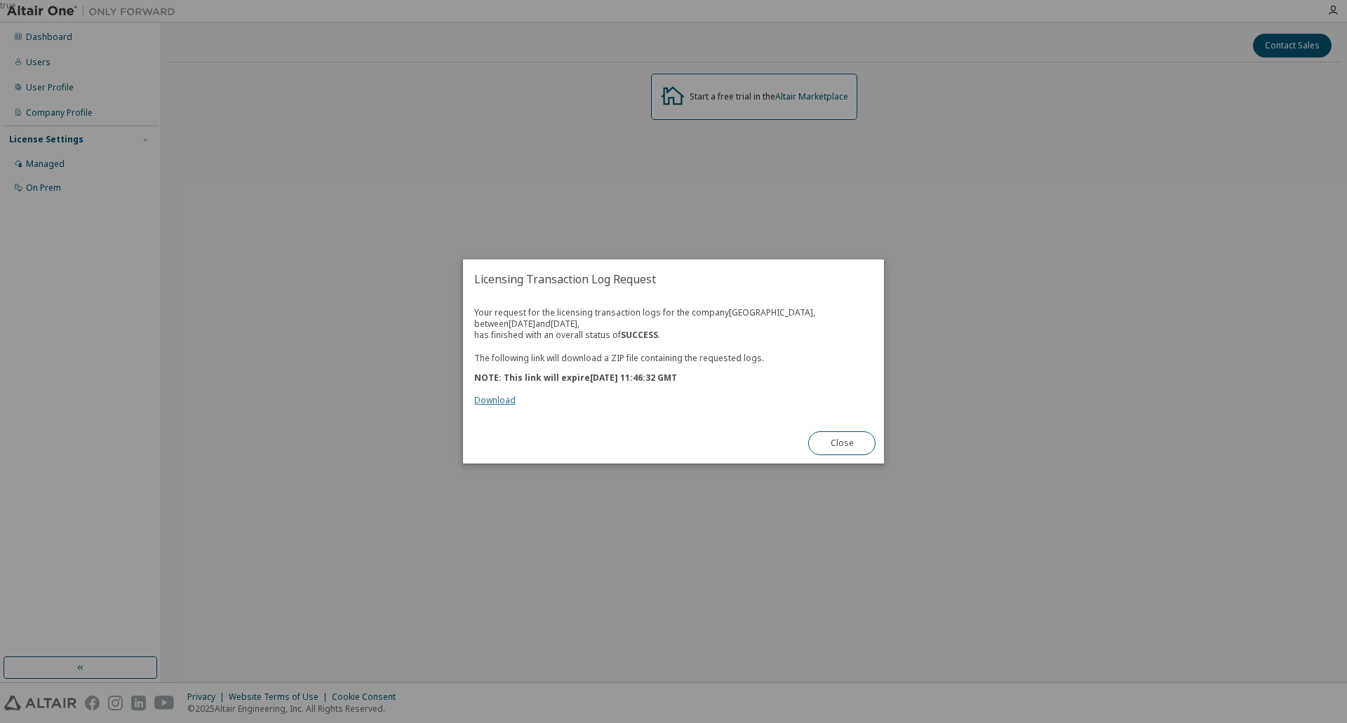
click at [493, 394] on link "Download" at bounding box center [494, 400] width 41 height 12
click at [846, 429] on div "Close" at bounding box center [842, 443] width 84 height 41
click at [845, 443] on button "Close" at bounding box center [841, 443] width 67 height 24
